Goal: Transaction & Acquisition: Purchase product/service

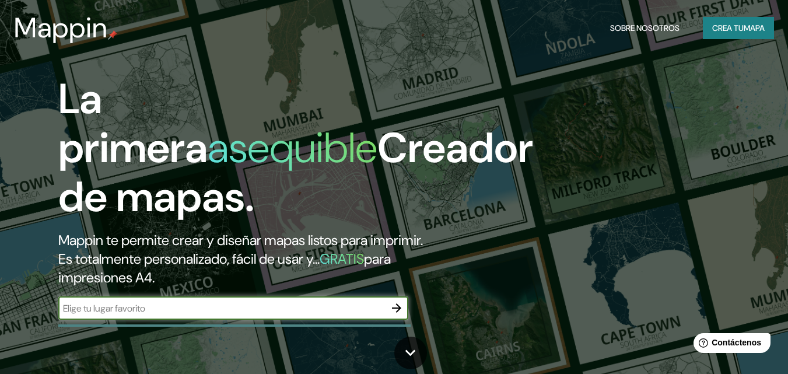
click at [392, 301] on icon "button" at bounding box center [396, 308] width 14 height 14
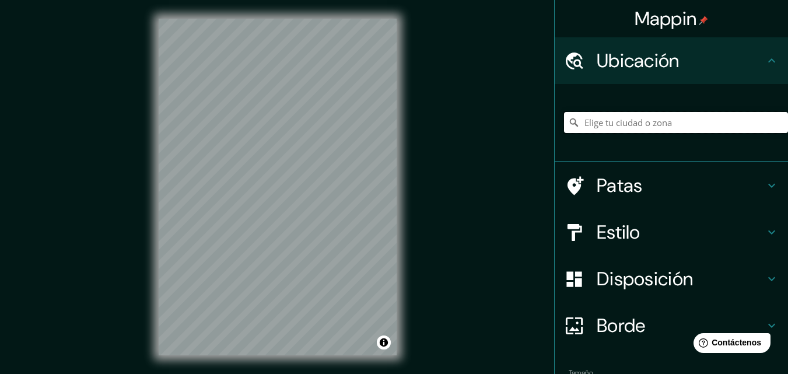
click at [676, 124] on input "Elige tu ciudad o zona" at bounding box center [676, 122] width 224 height 21
type input "c"
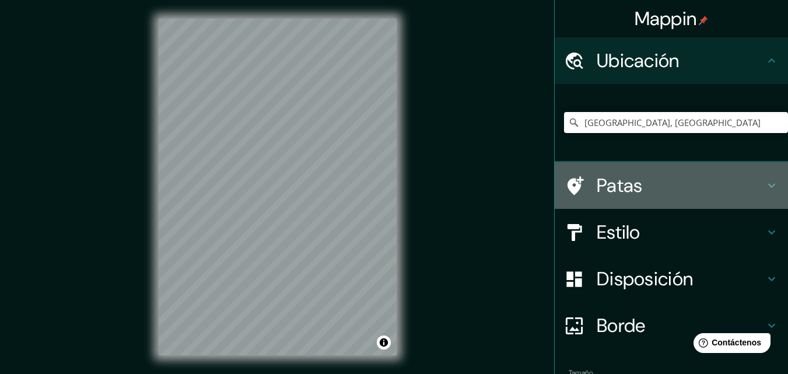
click at [605, 195] on font "Patas" at bounding box center [619, 185] width 46 height 24
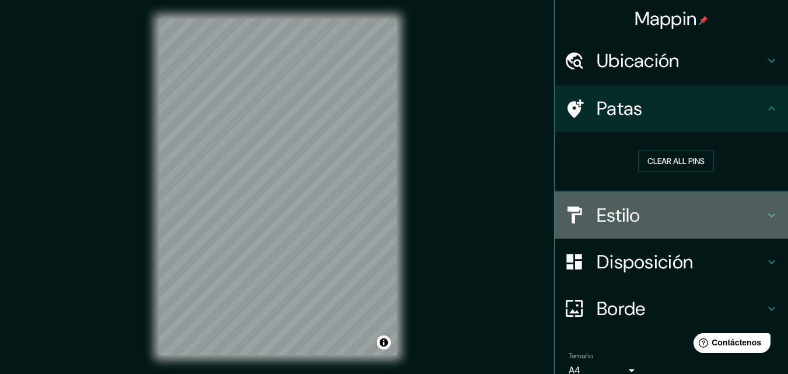
click at [596, 209] on font "Estilo" at bounding box center [618, 215] width 44 height 24
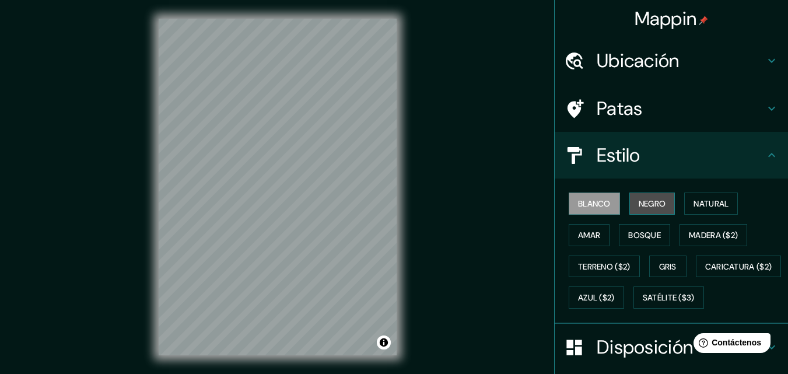
click at [638, 206] on font "Negro" at bounding box center [651, 203] width 27 height 10
click at [632, 72] on font "Ubicación" at bounding box center [637, 60] width 83 height 24
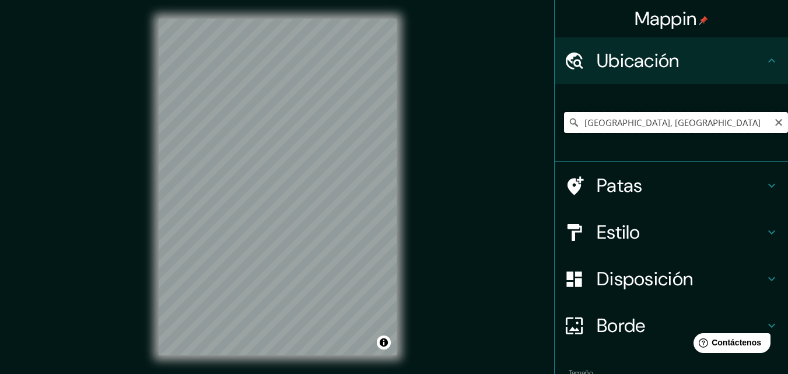
click at [637, 122] on input "[GEOGRAPHIC_DATA], [GEOGRAPHIC_DATA]" at bounding box center [676, 122] width 224 height 21
click at [643, 122] on input "[GEOGRAPHIC_DATA], [GEOGRAPHIC_DATA]" at bounding box center [676, 122] width 224 height 21
click at [707, 122] on input "[GEOGRAPHIC_DATA], [GEOGRAPHIC_DATA]" at bounding box center [676, 122] width 224 height 21
drag, startPoint x: 682, startPoint y: 133, endPoint x: 629, endPoint y: 125, distance: 53.6
click at [633, 125] on div "[GEOGRAPHIC_DATA], [GEOGRAPHIC_DATA]" at bounding box center [676, 122] width 224 height 58
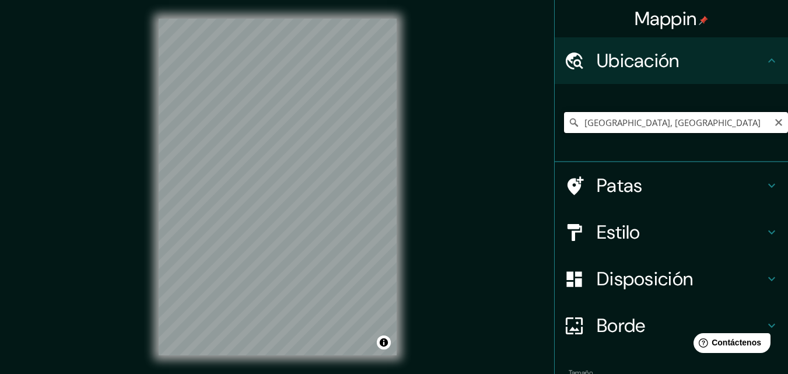
click at [616, 124] on input "[GEOGRAPHIC_DATA], [GEOGRAPHIC_DATA]" at bounding box center [676, 122] width 224 height 21
drag, startPoint x: 661, startPoint y: 123, endPoint x: 580, endPoint y: 127, distance: 81.1
click at [580, 127] on input "[GEOGRAPHIC_DATA], [GEOGRAPHIC_DATA]" at bounding box center [676, 122] width 224 height 21
drag, startPoint x: 724, startPoint y: 124, endPoint x: 683, endPoint y: 131, distance: 41.4
click at [684, 131] on input "[PERSON_NAME][GEOGRAPHIC_DATA], [GEOGRAPHIC_DATA], [GEOGRAPHIC_DATA]" at bounding box center [676, 122] width 224 height 21
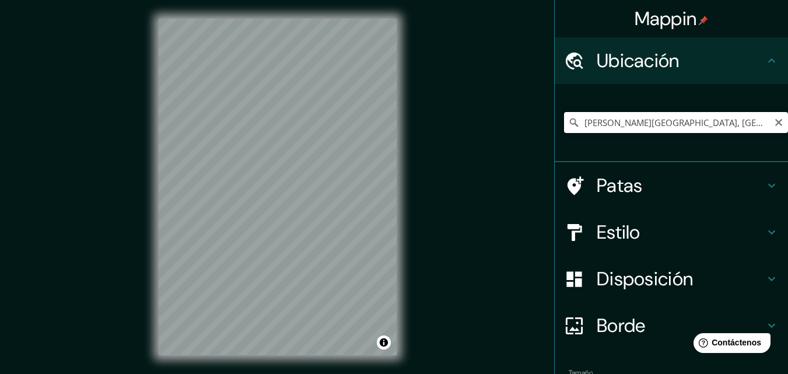
click at [644, 124] on input "[PERSON_NAME][GEOGRAPHIC_DATA], [GEOGRAPHIC_DATA], [GEOGRAPHIC_DATA]" at bounding box center [676, 122] width 224 height 21
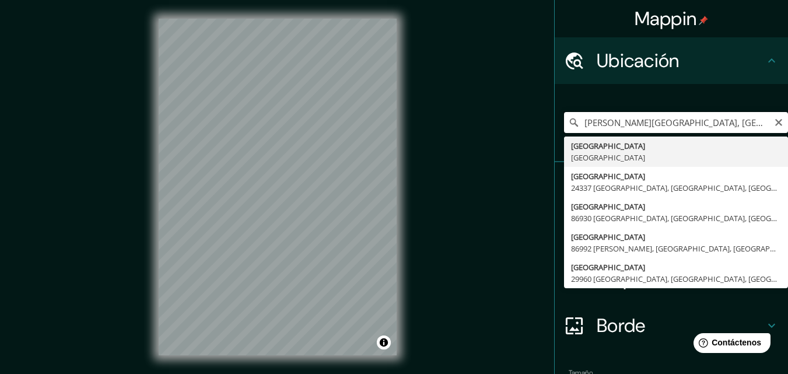
drag, startPoint x: 646, startPoint y: 122, endPoint x: 568, endPoint y: 123, distance: 78.1
click at [568, 123] on div "[PERSON_NAME], [GEOGRAPHIC_DATA], [GEOGRAPHIC_DATA] [GEOGRAPHIC_DATA] [GEOGRAPH…" at bounding box center [676, 122] width 224 height 21
type input "[GEOGRAPHIC_DATA], [GEOGRAPHIC_DATA]"
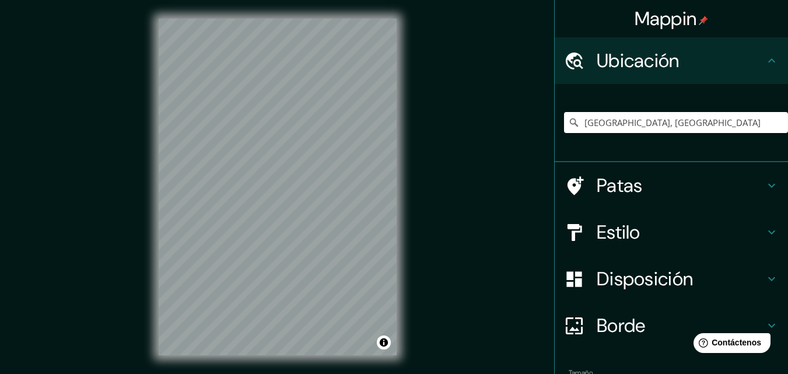
click at [610, 224] on font "Estilo" at bounding box center [618, 232] width 44 height 24
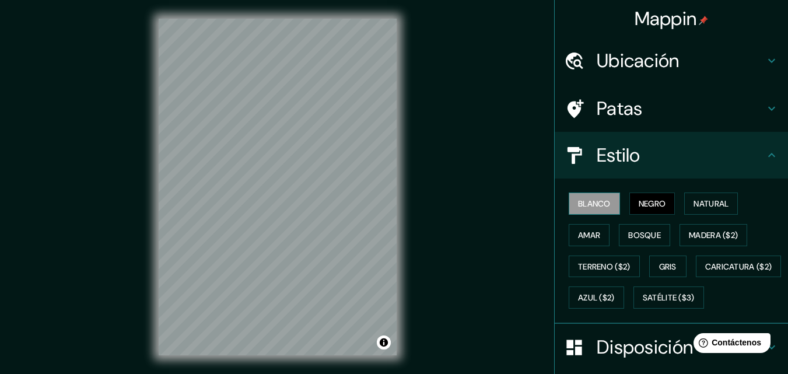
click at [593, 210] on font "Blanco" at bounding box center [594, 203] width 33 height 15
click at [764, 150] on icon at bounding box center [771, 155] width 14 height 14
click at [579, 153] on div at bounding box center [580, 155] width 33 height 20
